Goal: Information Seeking & Learning: Compare options

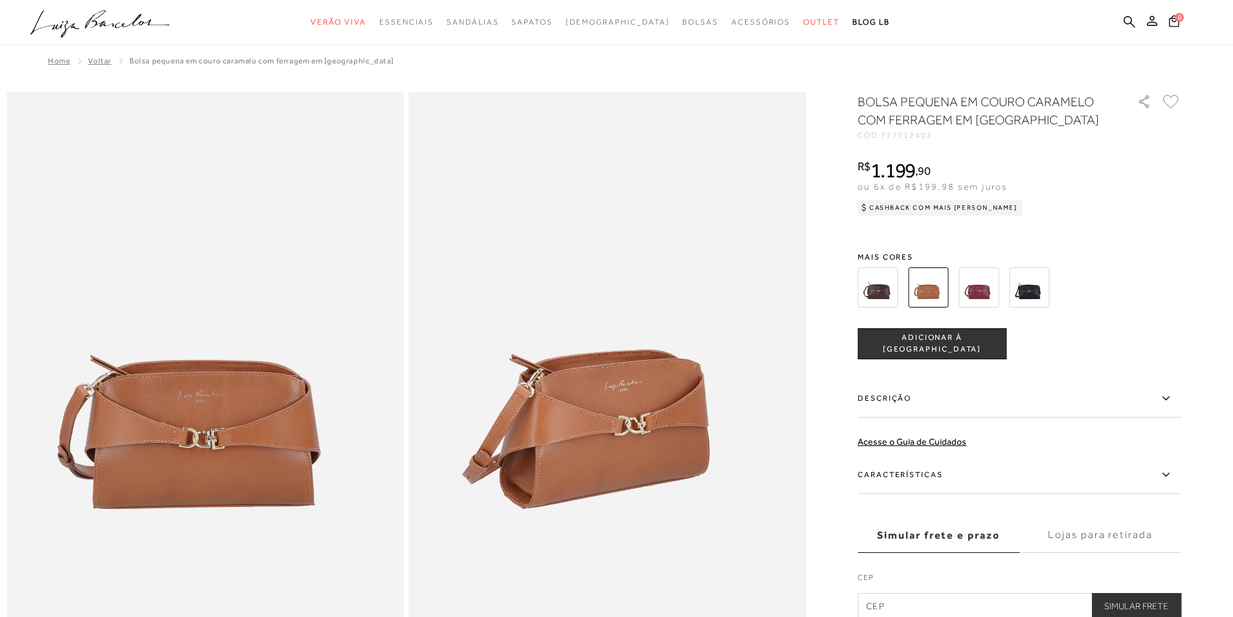
click at [887, 286] on img at bounding box center [878, 287] width 40 height 40
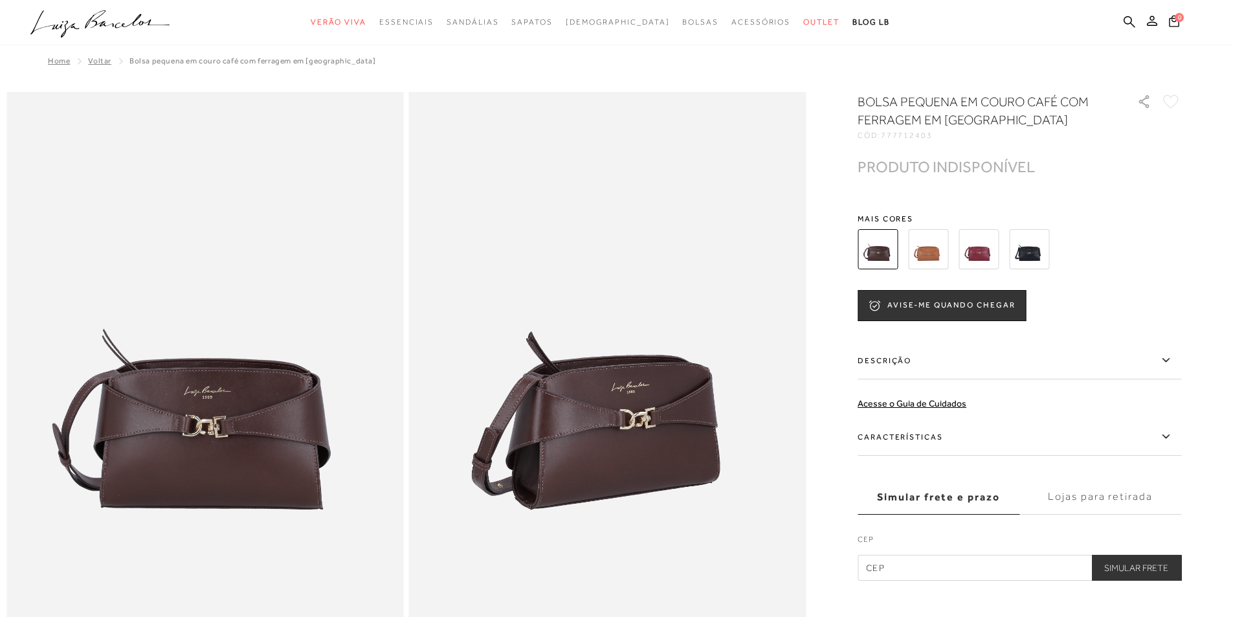
click at [986, 249] on img at bounding box center [979, 249] width 40 height 40
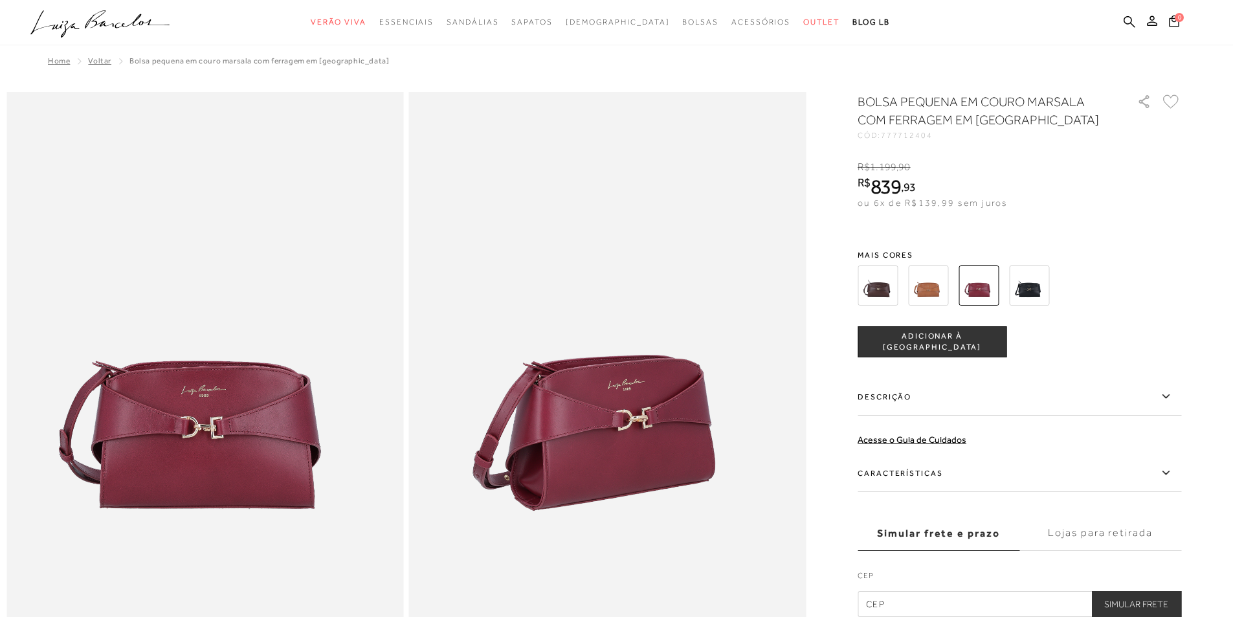
click at [887, 287] on img at bounding box center [878, 285] width 40 height 40
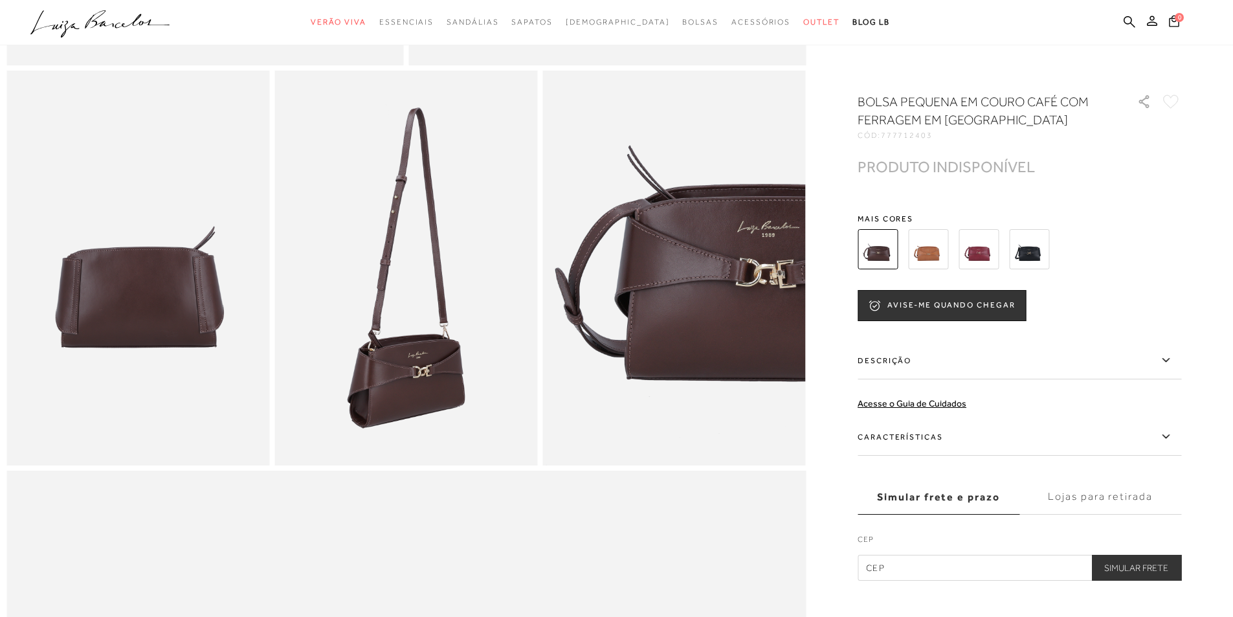
scroll to position [647, 0]
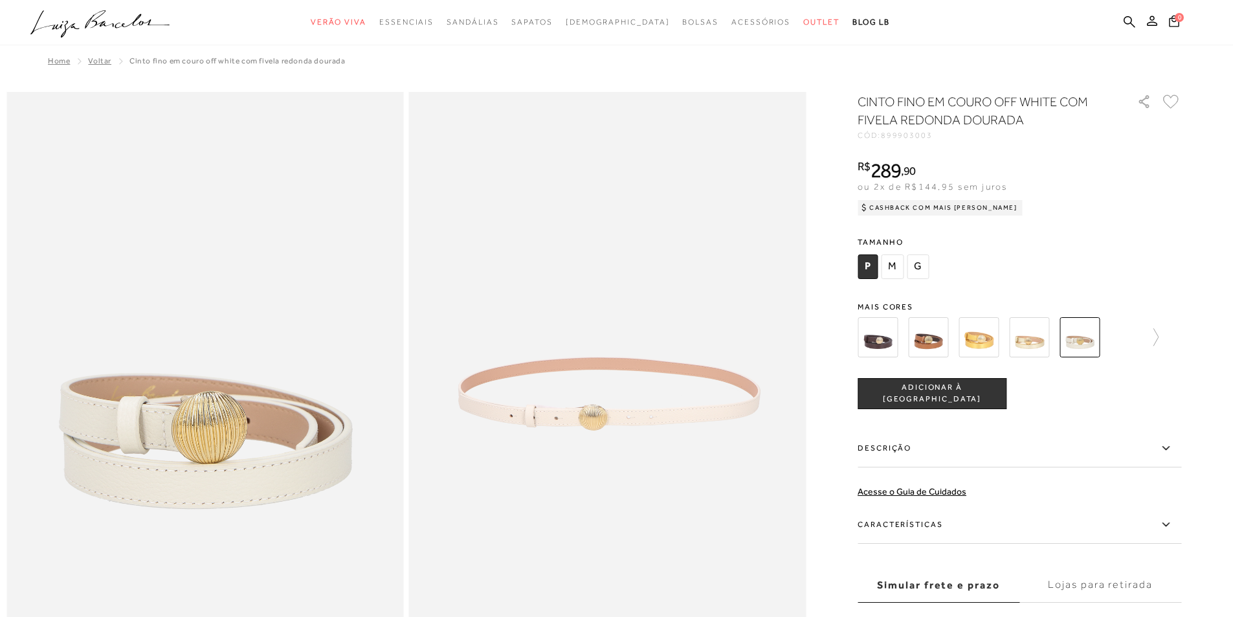
click at [1039, 344] on img at bounding box center [1029, 337] width 40 height 40
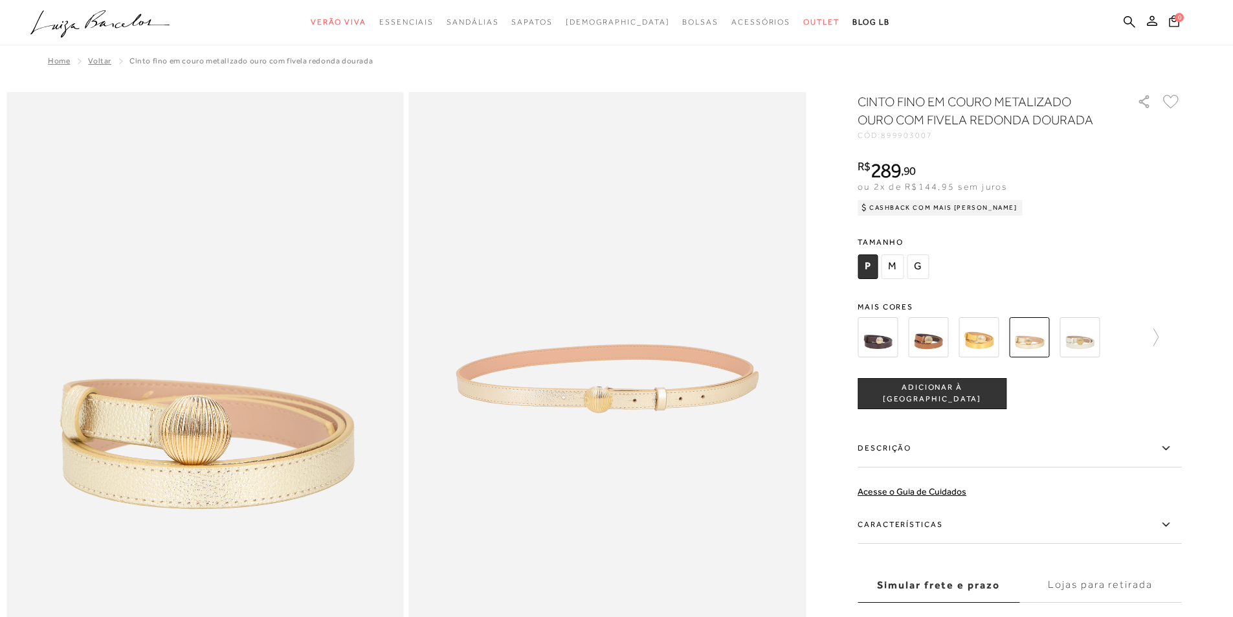
click at [983, 335] on img at bounding box center [979, 337] width 40 height 40
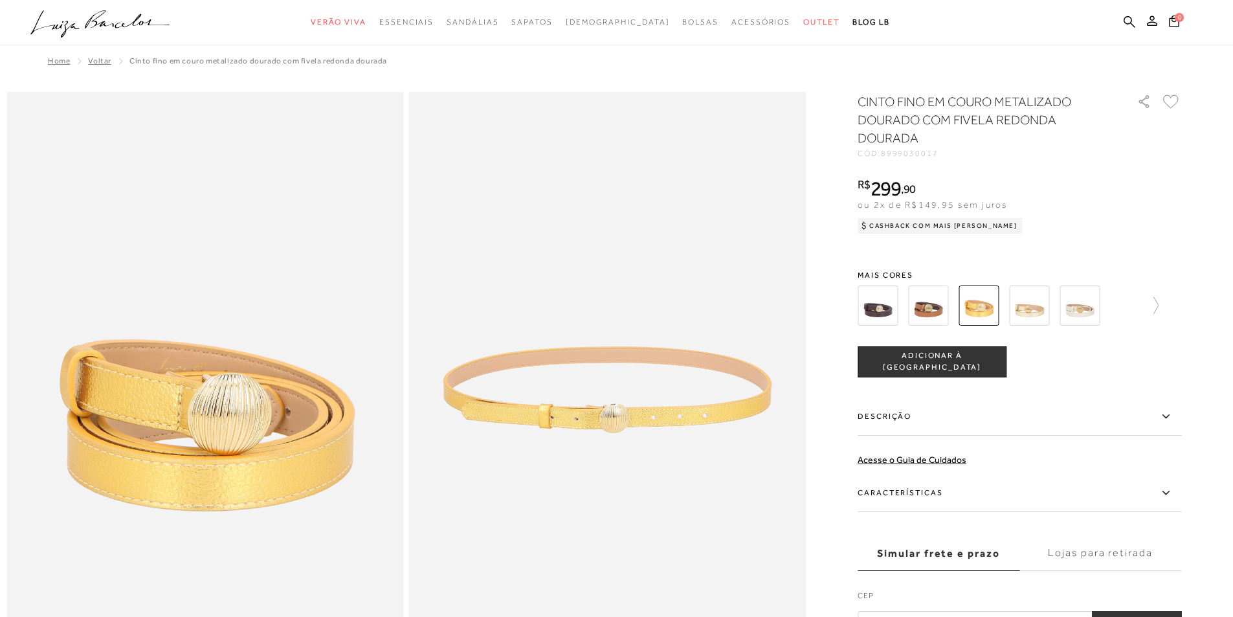
click at [942, 339] on div "CINTO FINO EM COURO METALIZADO DOURADO COM FIVELA REDONDA DOURADA CÓD: 89990300…" at bounding box center [1020, 365] width 324 height 544
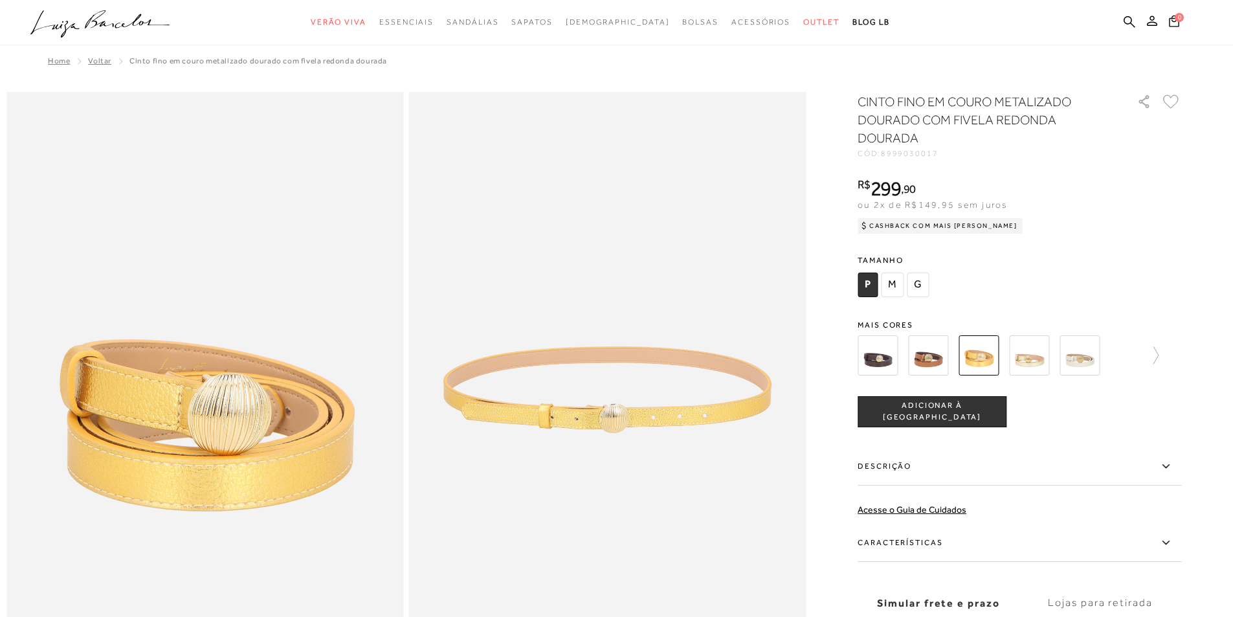
click at [874, 358] on img at bounding box center [878, 355] width 40 height 40
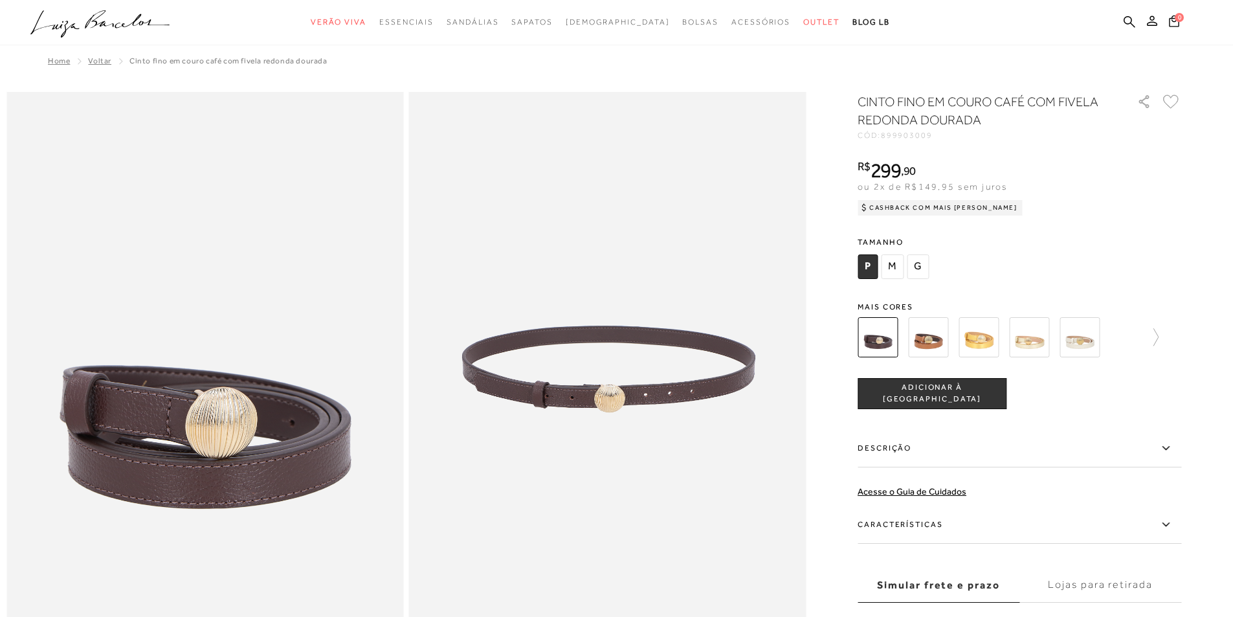
click at [1093, 347] on img at bounding box center [1080, 337] width 40 height 40
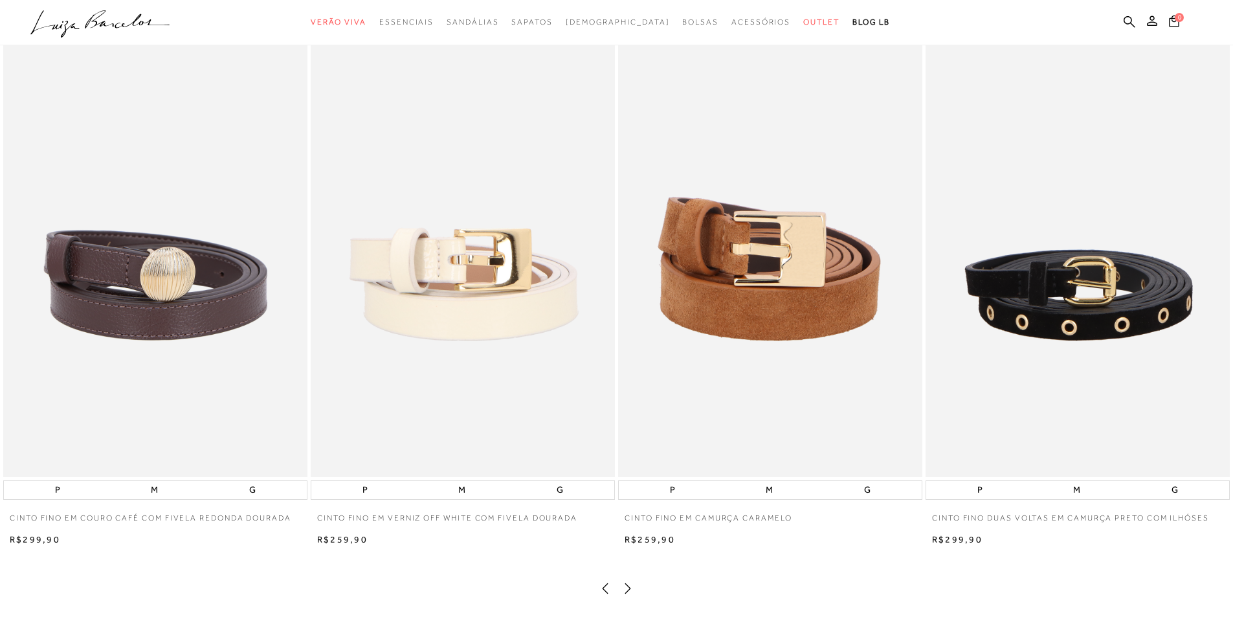
scroll to position [1489, 0]
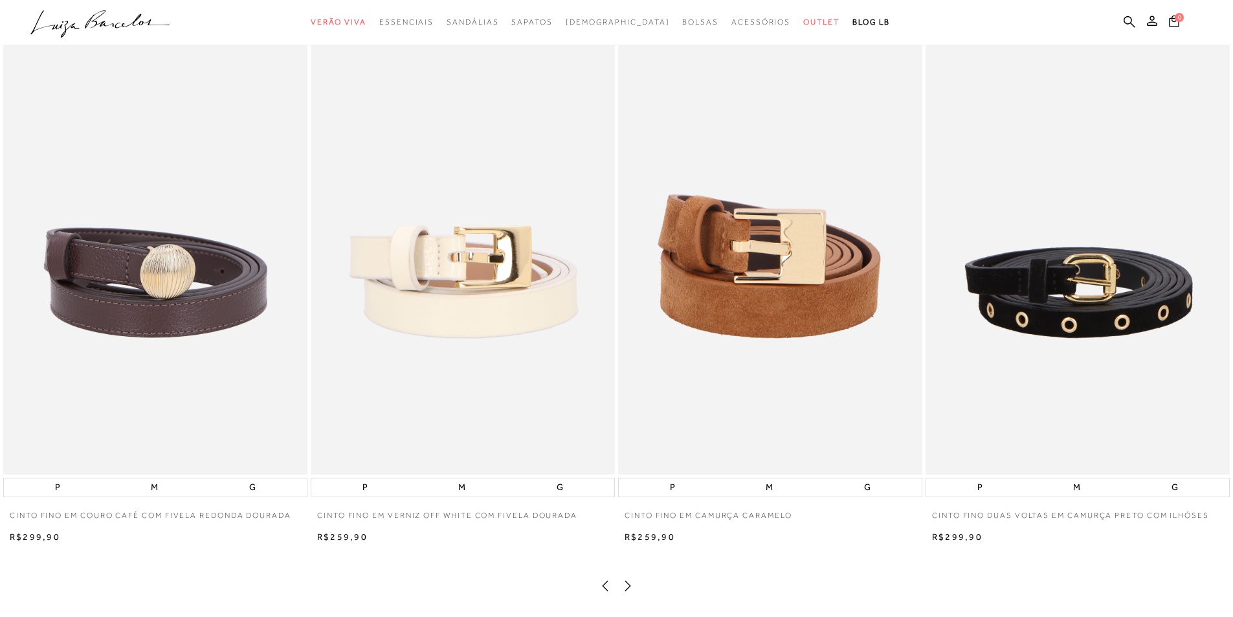
click at [515, 287] on img at bounding box center [463, 246] width 304 height 456
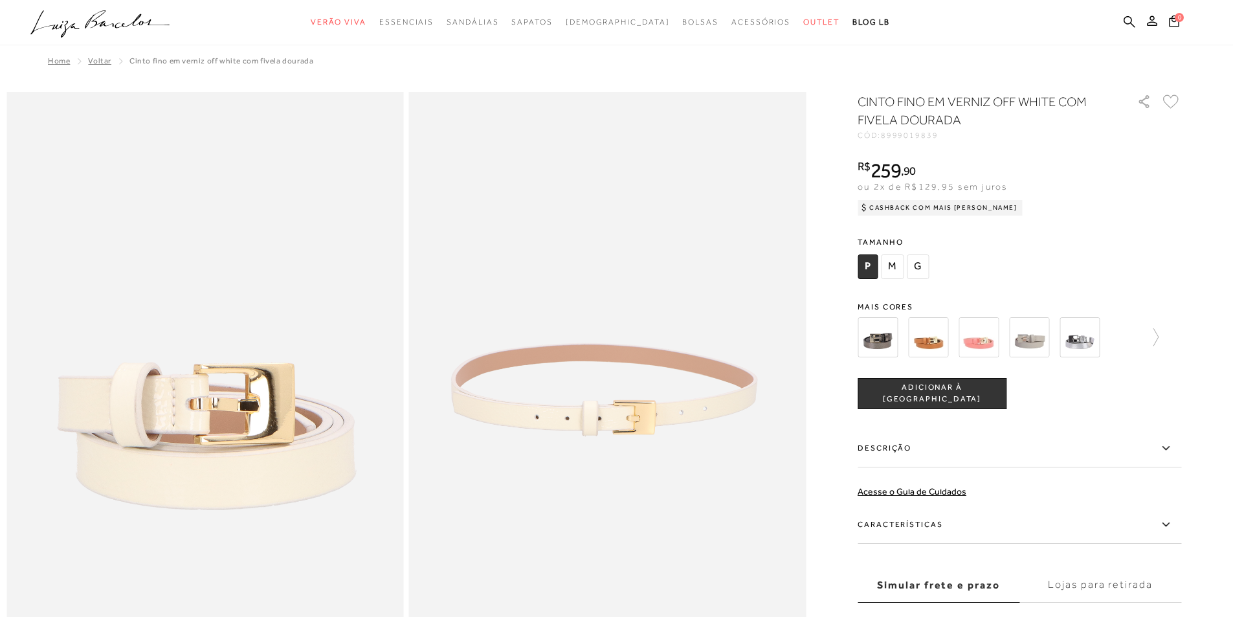
click at [1035, 338] on img at bounding box center [1029, 337] width 40 height 40
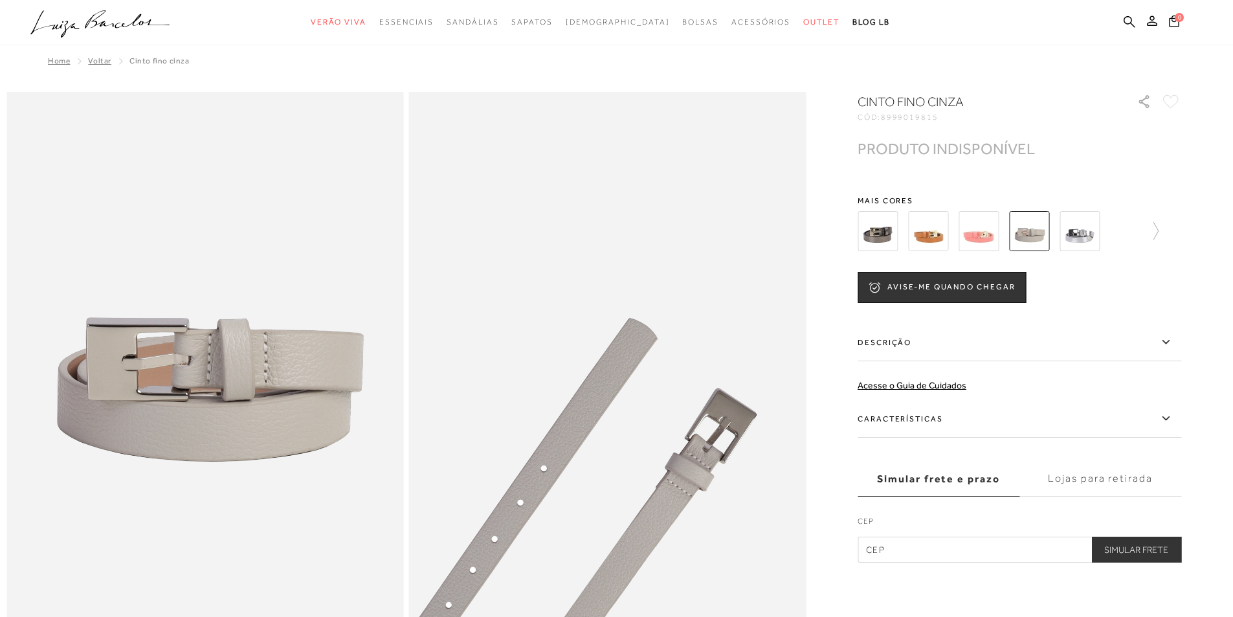
click at [1077, 241] on img at bounding box center [1080, 231] width 40 height 40
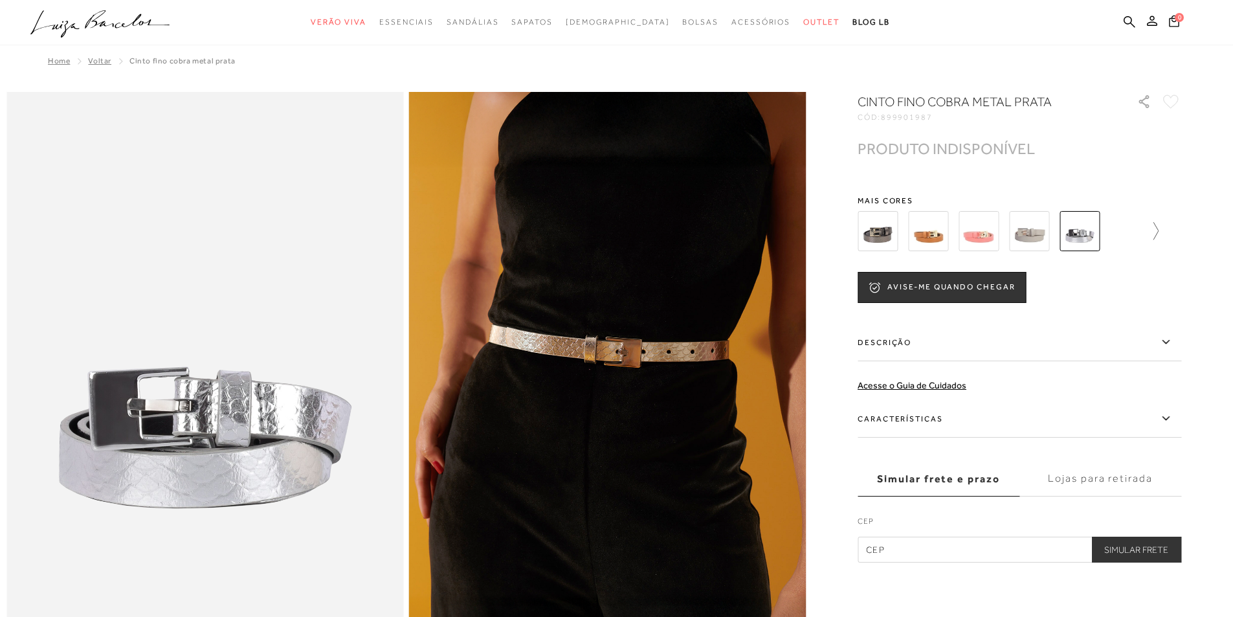
click at [1155, 230] on icon at bounding box center [1149, 231] width 18 height 18
click at [1001, 235] on img at bounding box center [1001, 231] width 40 height 40
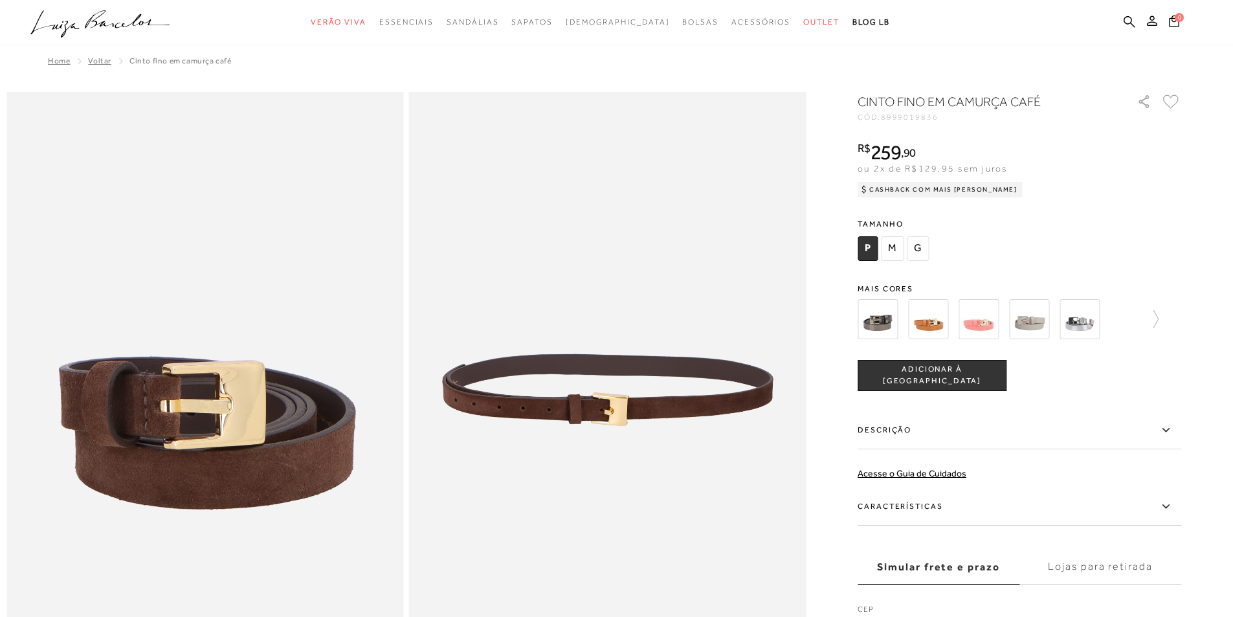
click at [878, 322] on img at bounding box center [878, 319] width 40 height 40
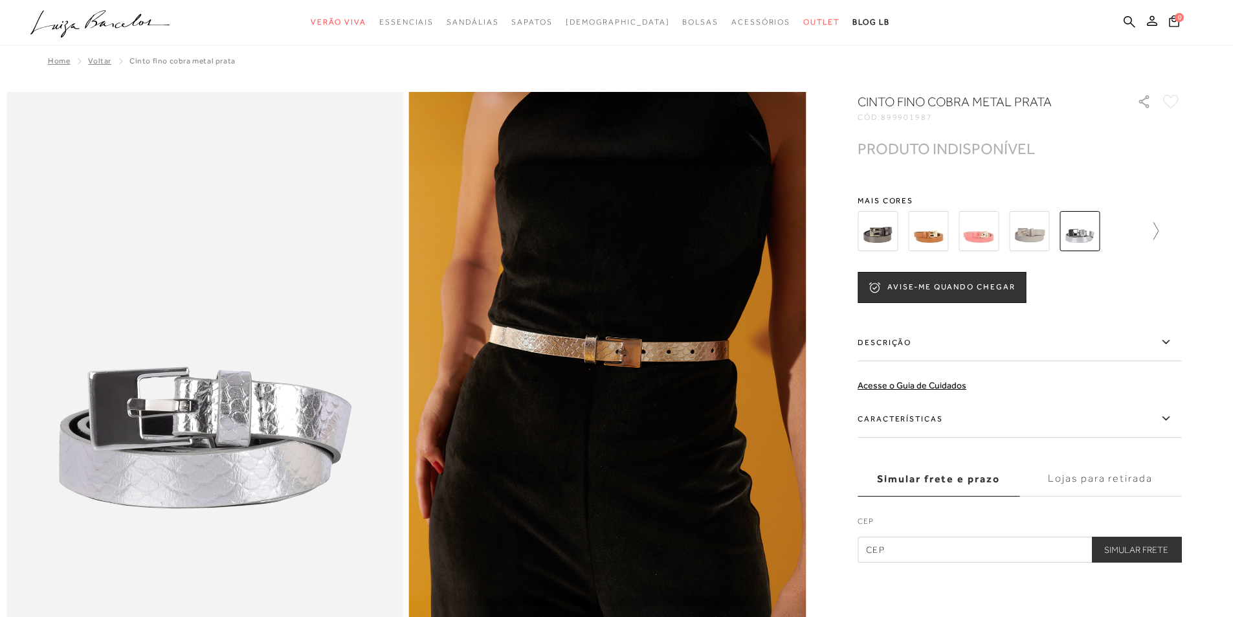
click at [1156, 234] on icon at bounding box center [1149, 231] width 18 height 18
click at [1155, 234] on div at bounding box center [1015, 231] width 278 height 48
click at [1181, 227] on icon at bounding box center [1172, 231] width 18 height 18
click at [1181, 228] on icon at bounding box center [1172, 231] width 18 height 18
click at [1057, 236] on img at bounding box center [1052, 231] width 40 height 40
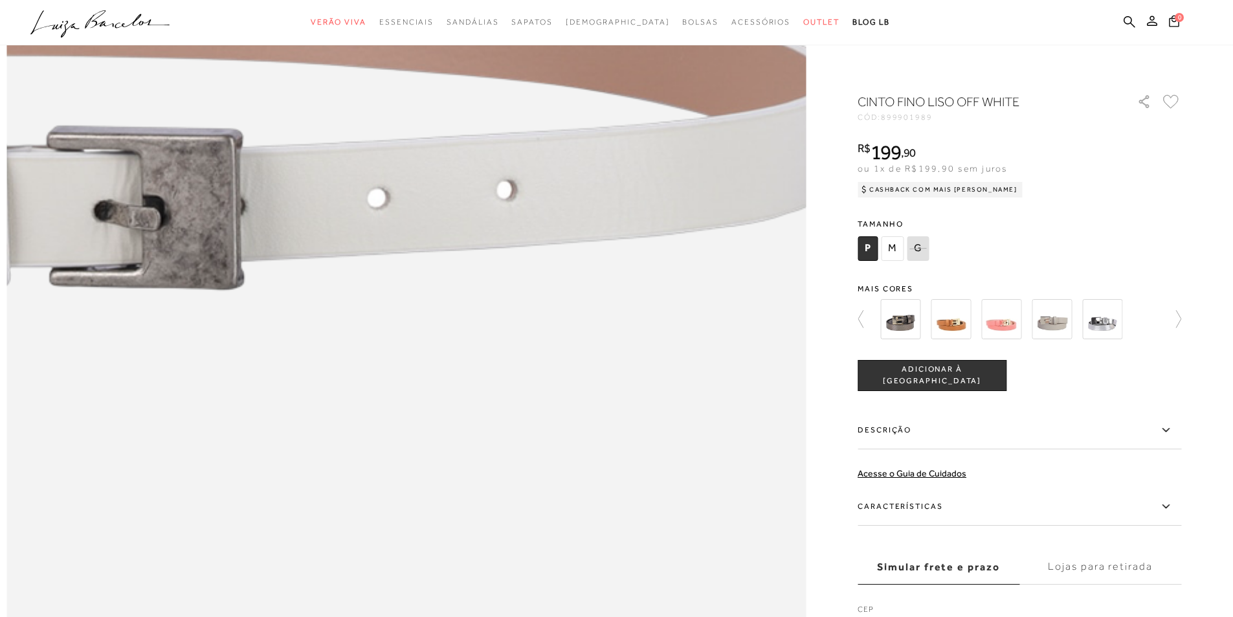
scroll to position [1165, 0]
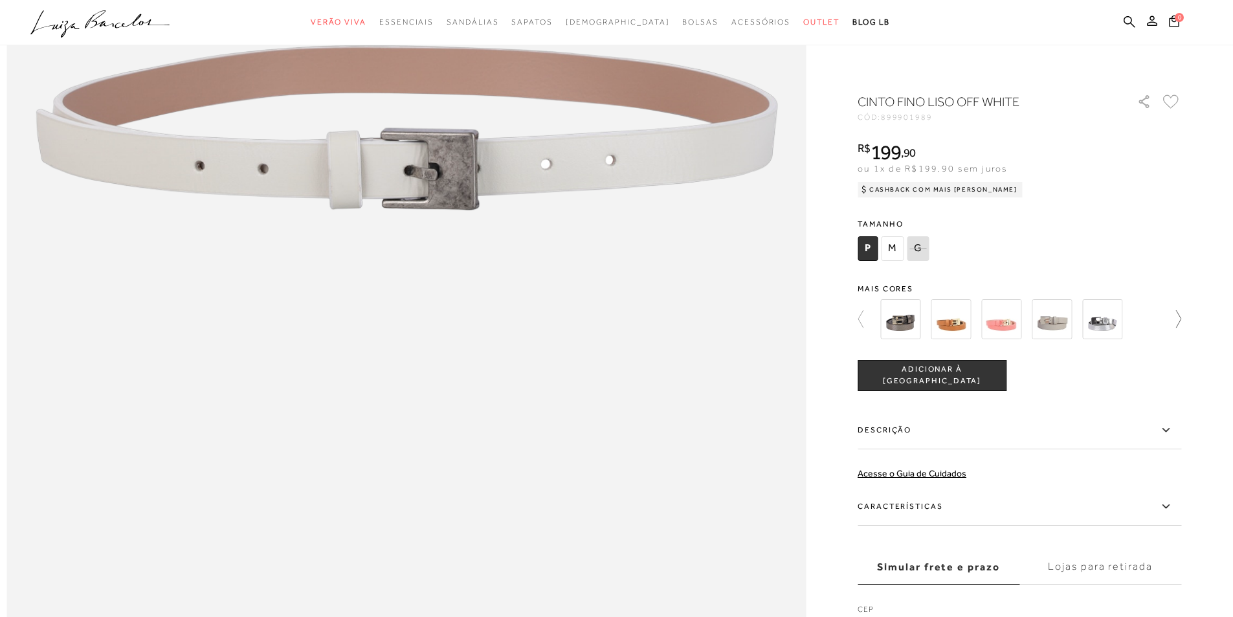
click at [1181, 323] on icon at bounding box center [1172, 319] width 18 height 18
click at [1181, 323] on div at bounding box center [1020, 319] width 324 height 48
click at [866, 316] on icon at bounding box center [867, 319] width 18 height 18
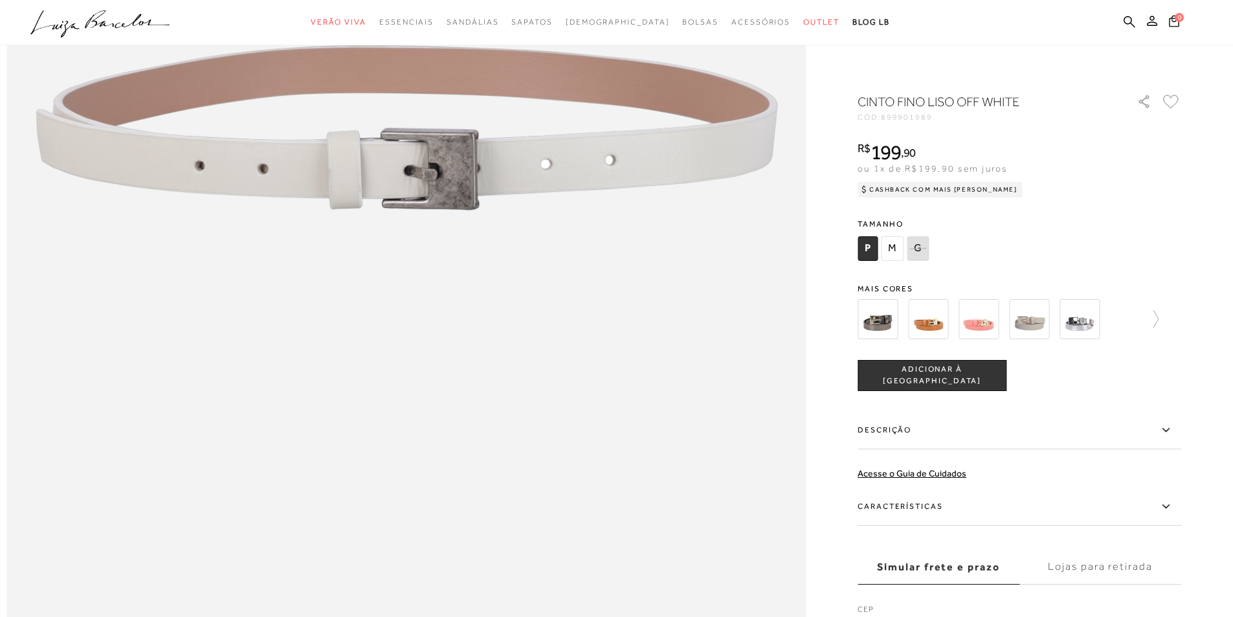
click at [866, 316] on img at bounding box center [878, 319] width 40 height 40
click at [1159, 318] on icon at bounding box center [1149, 319] width 18 height 18
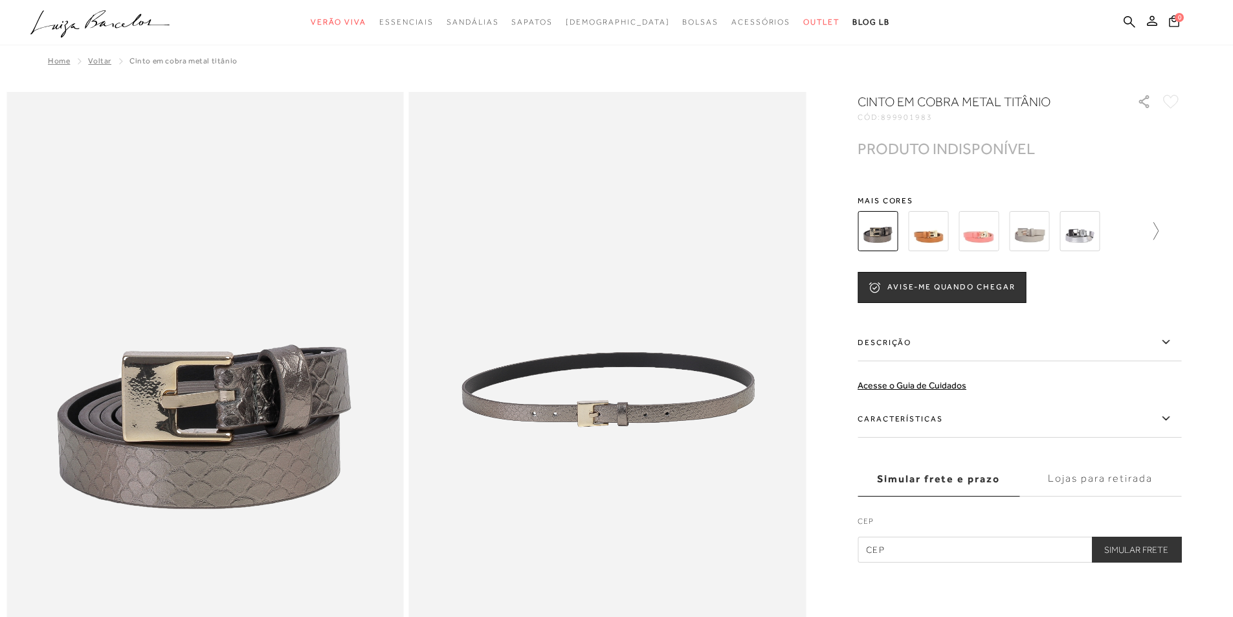
click at [1159, 227] on icon at bounding box center [1149, 231] width 18 height 18
click at [1181, 228] on icon at bounding box center [1172, 231] width 18 height 18
click at [1070, 238] on img at bounding box center [1052, 231] width 40 height 40
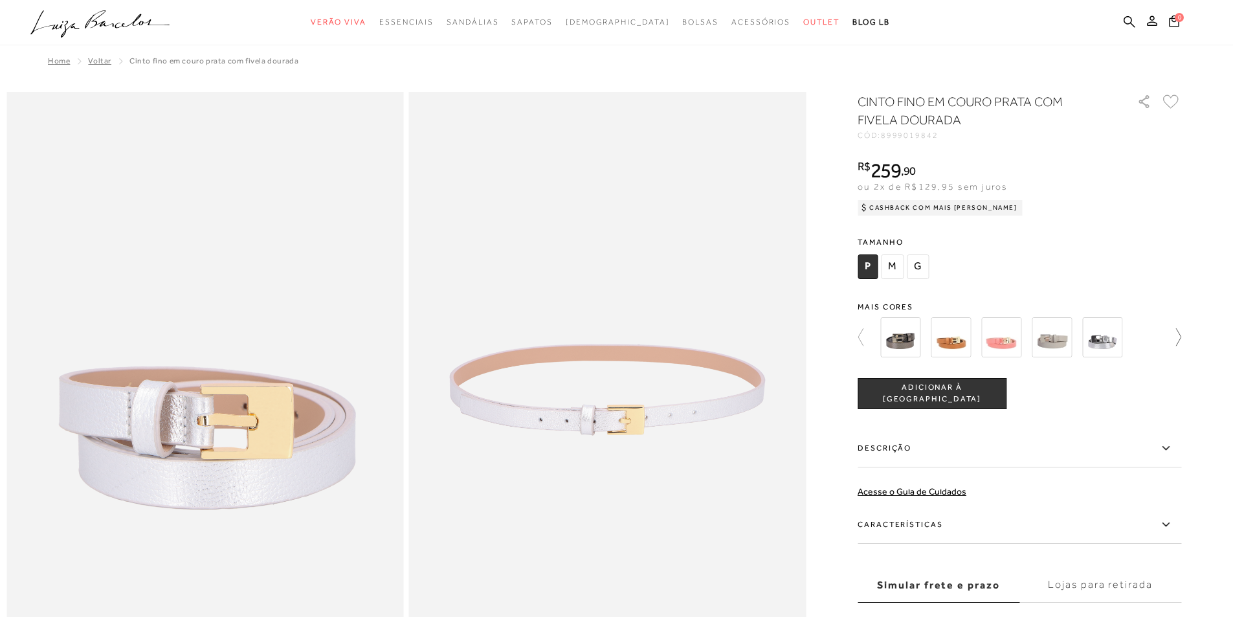
click at [1181, 339] on icon at bounding box center [1172, 337] width 18 height 18
click at [1062, 344] on img at bounding box center [1052, 337] width 40 height 40
click at [1145, 346] on div at bounding box center [1026, 337] width 301 height 48
click at [867, 337] on icon at bounding box center [867, 337] width 18 height 18
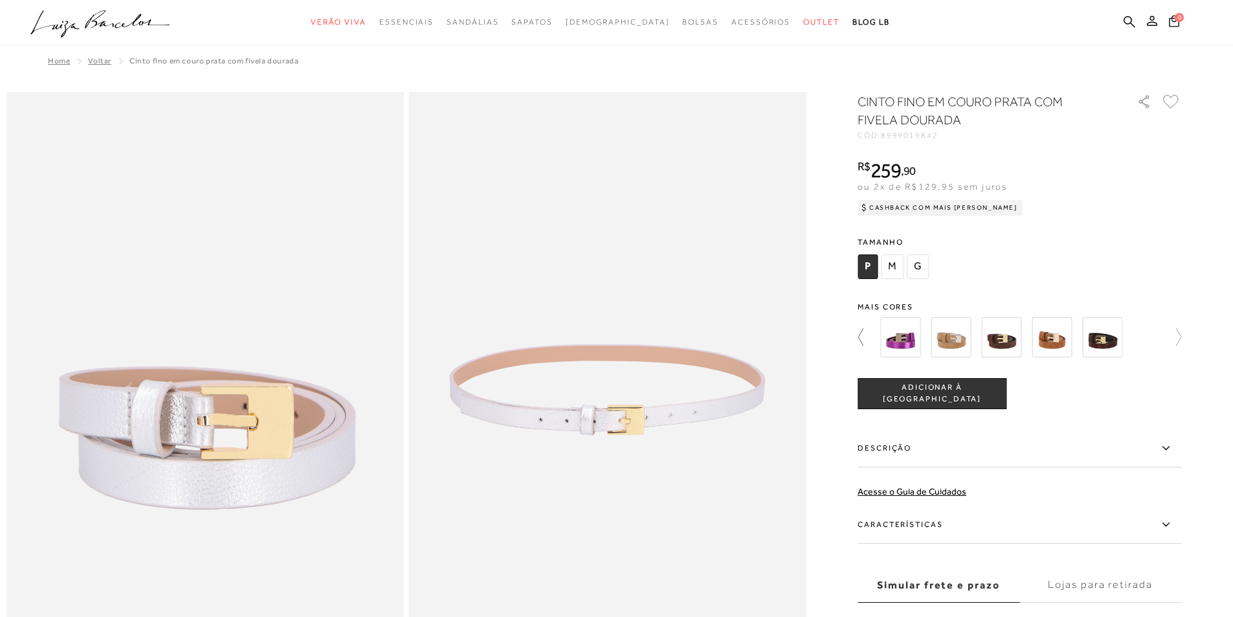
click at [867, 337] on icon at bounding box center [867, 337] width 18 height 18
